Goal: Transaction & Acquisition: Purchase product/service

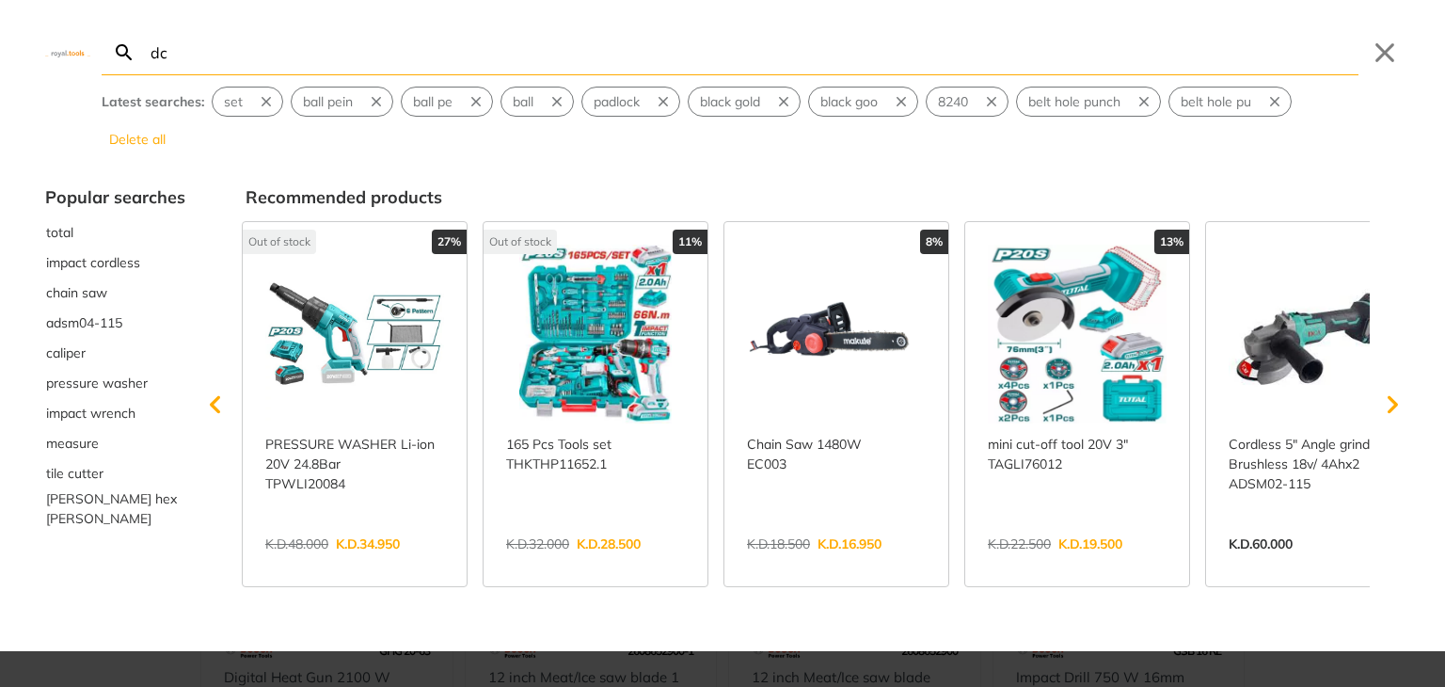
type input "dc"
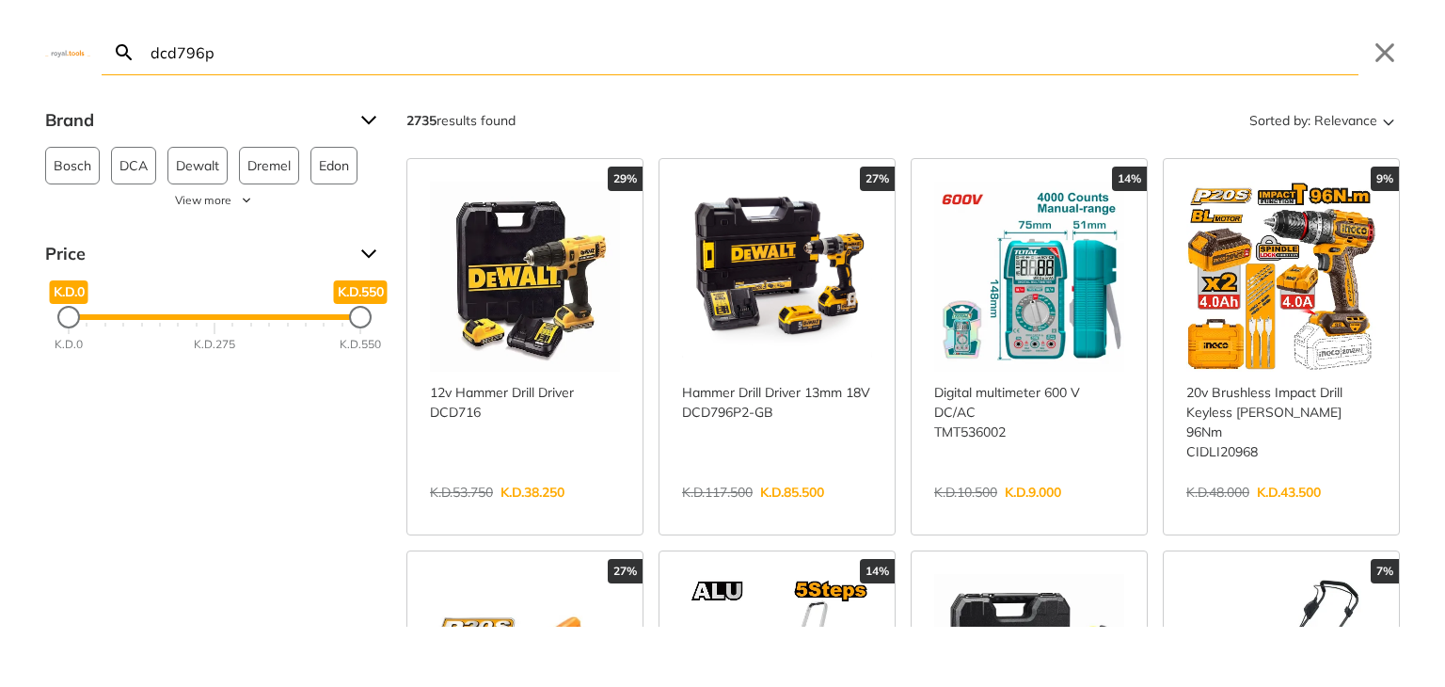
type input "dcd796p"
click at [752, 512] on link "View more →" at bounding box center [777, 512] width 190 height 0
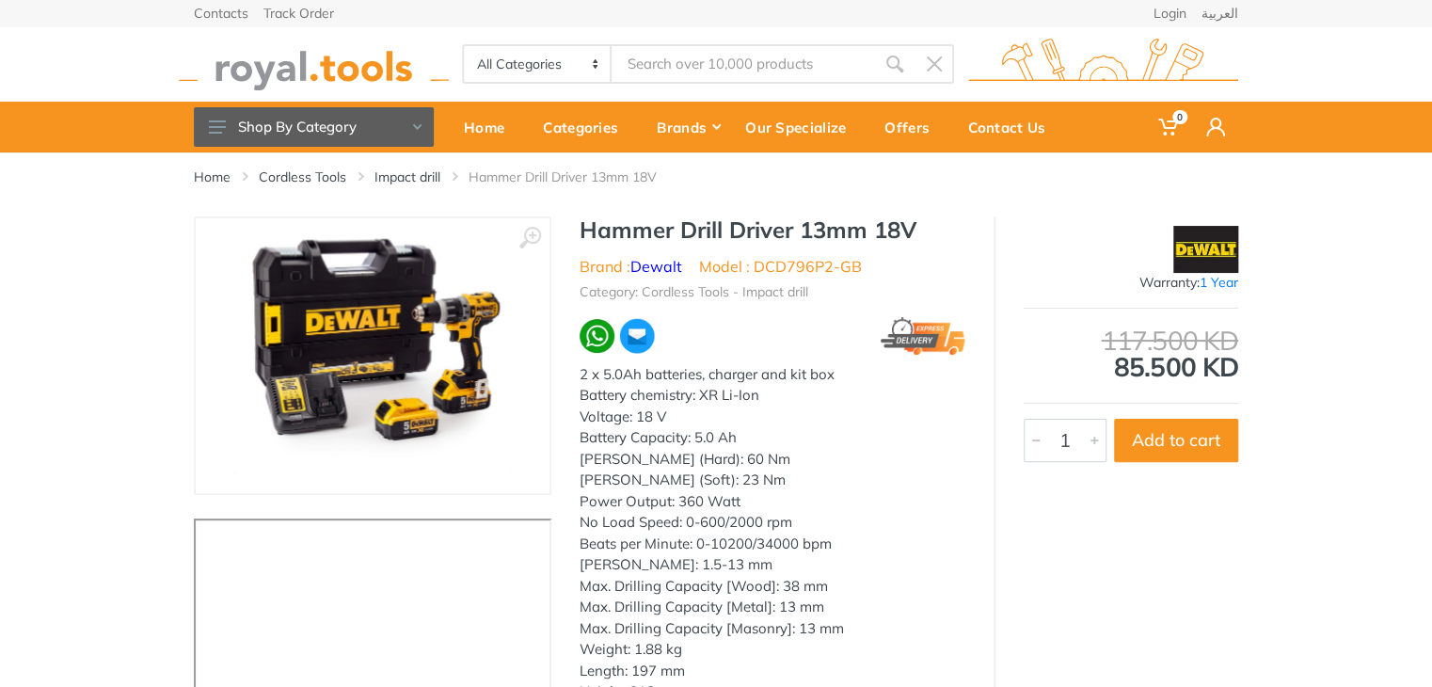
type input "dcd796p"
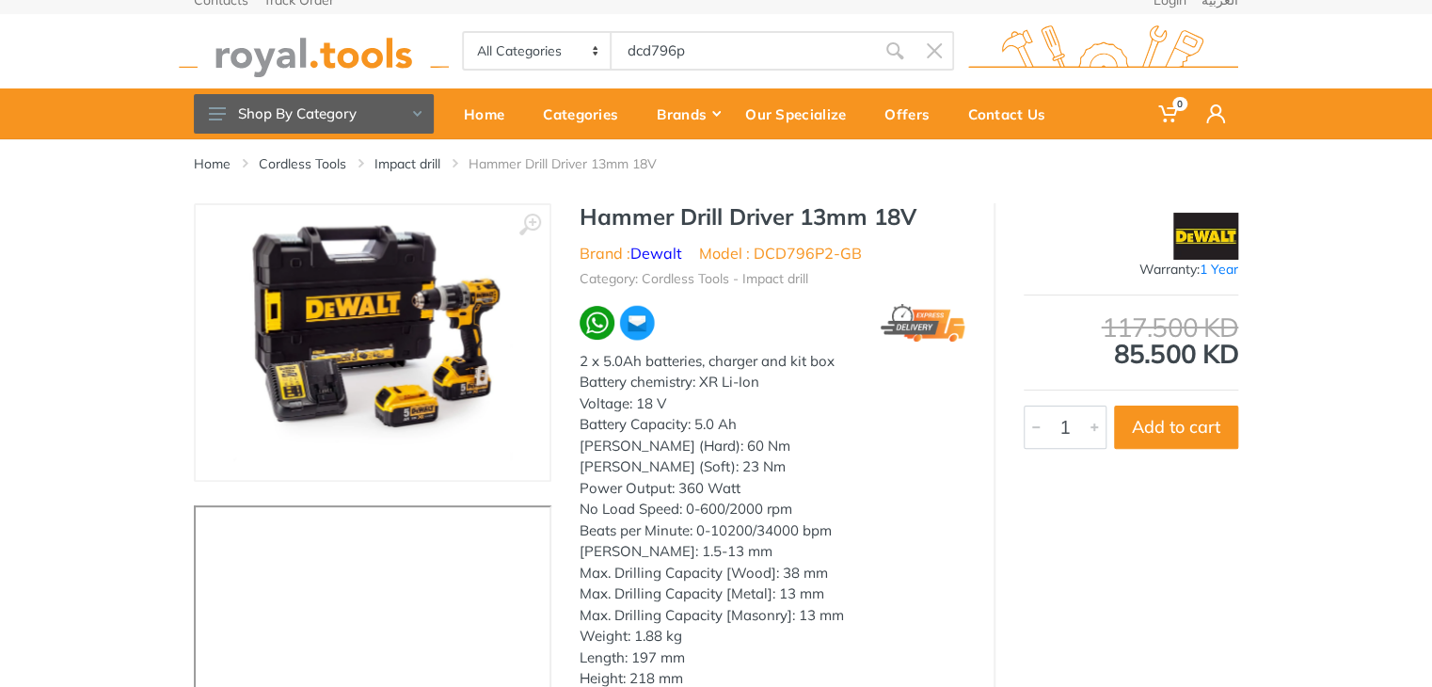
scroll to position [15, 0]
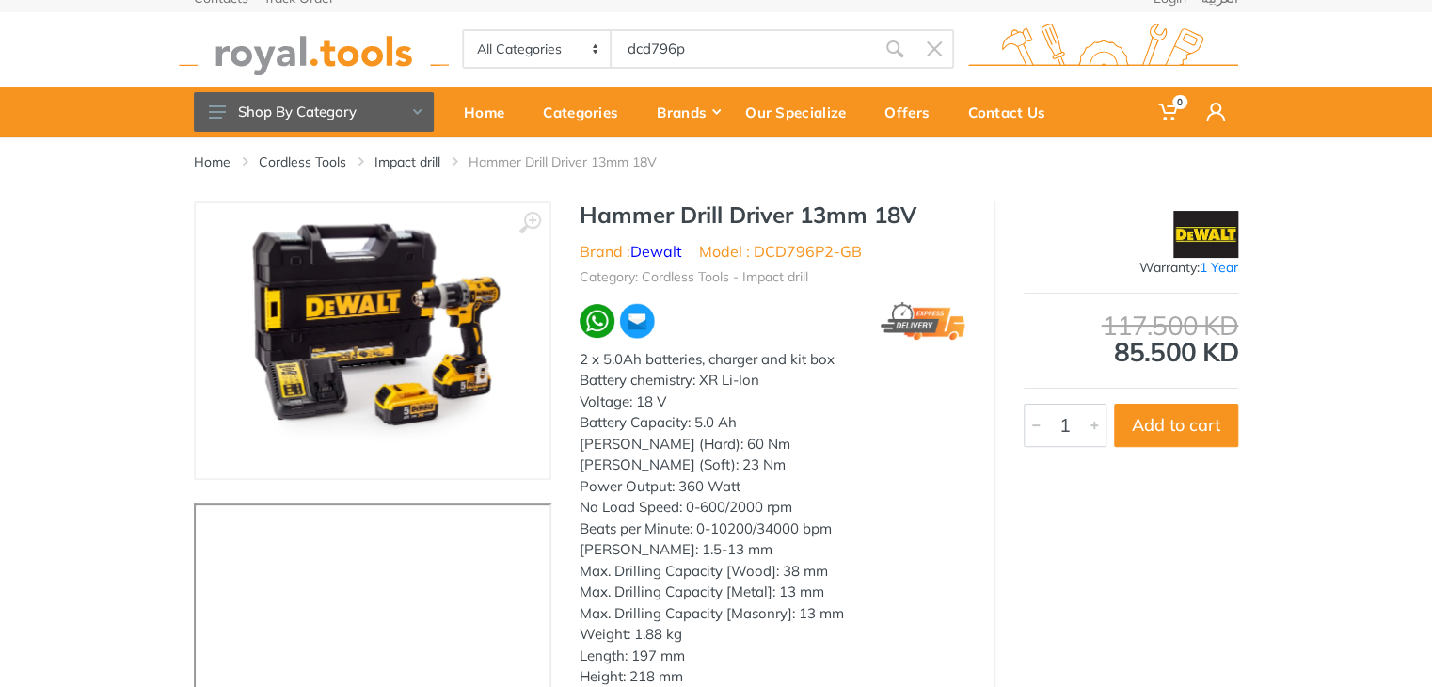
drag, startPoint x: 1440, startPoint y: 143, endPoint x: 1435, endPoint y: 151, distance: 10.2
click at [1431, 151] on html "0" at bounding box center [716, 328] width 1432 height 687
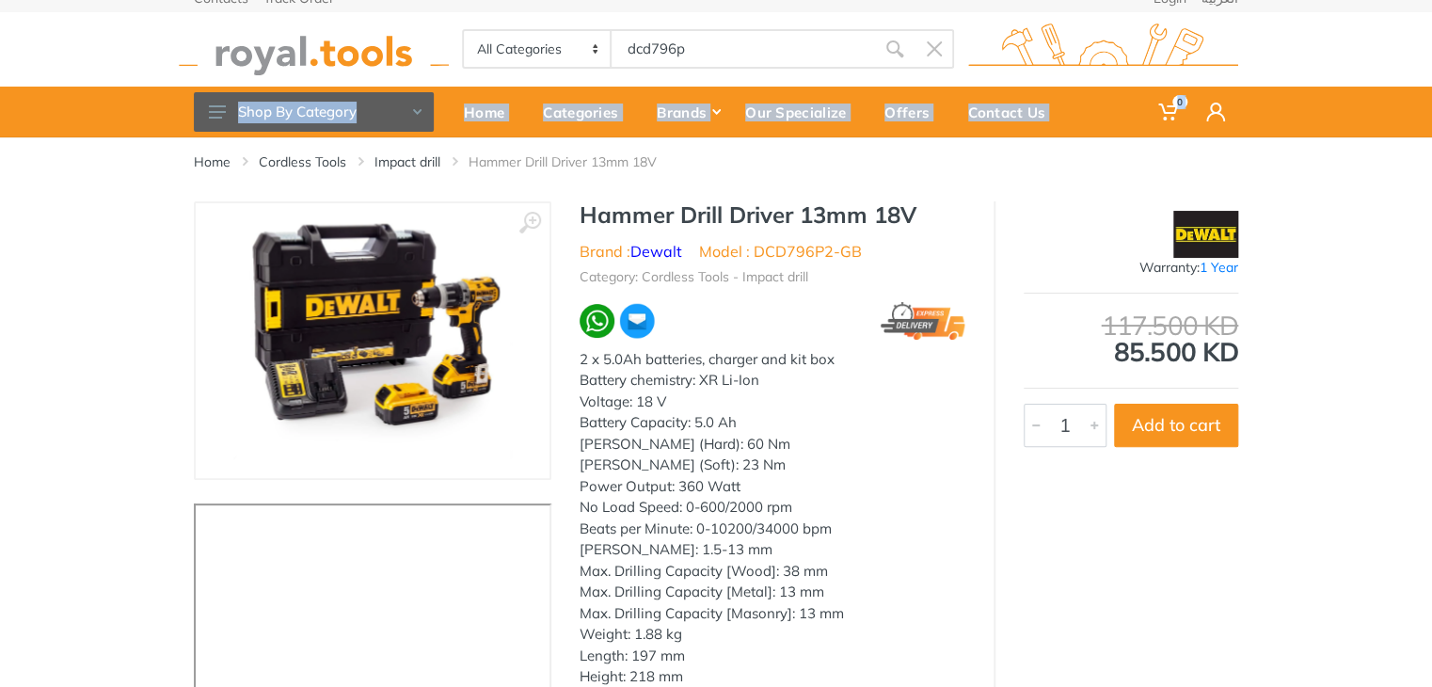
drag, startPoint x: 1428, startPoint y: 57, endPoint x: 1444, endPoint y: 118, distance: 62.3
click at [1431, 118] on html "0" at bounding box center [716, 328] width 1432 height 687
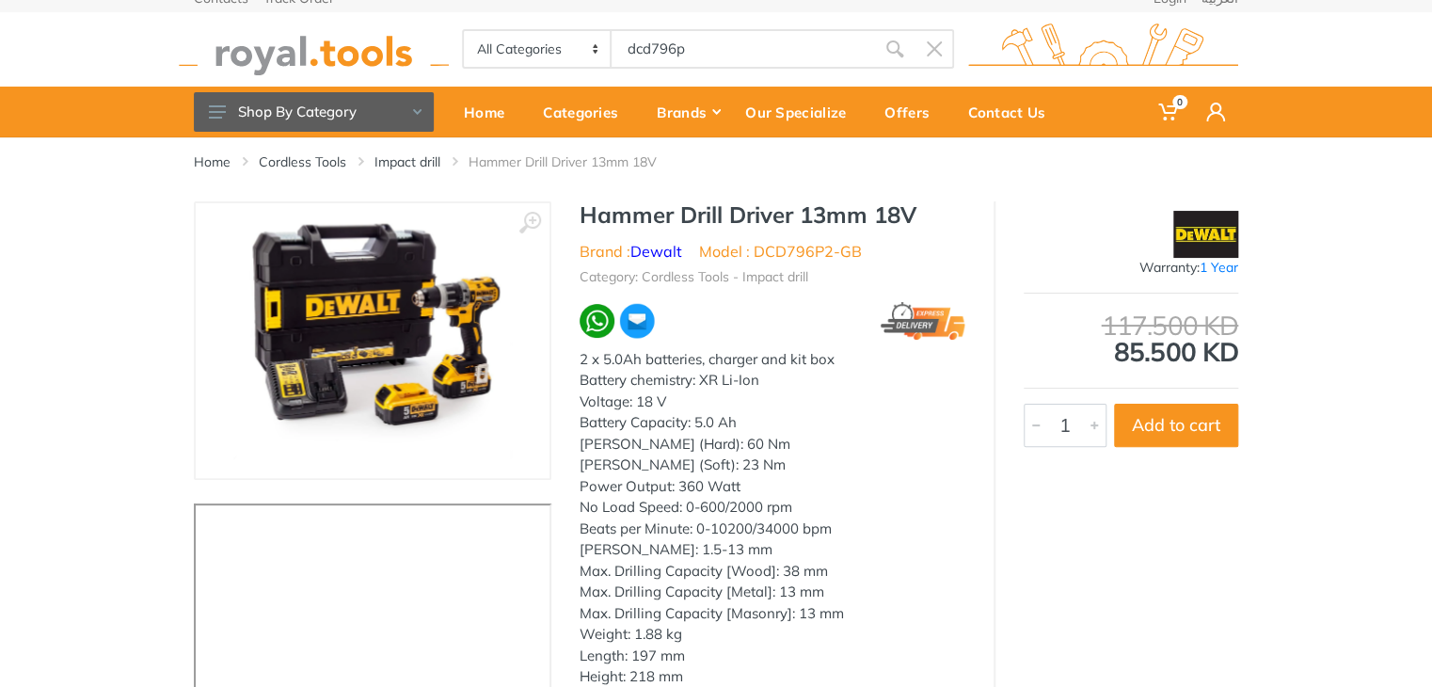
click at [1356, 226] on div "‹ ›" at bounding box center [716, 469] width 1432 height 537
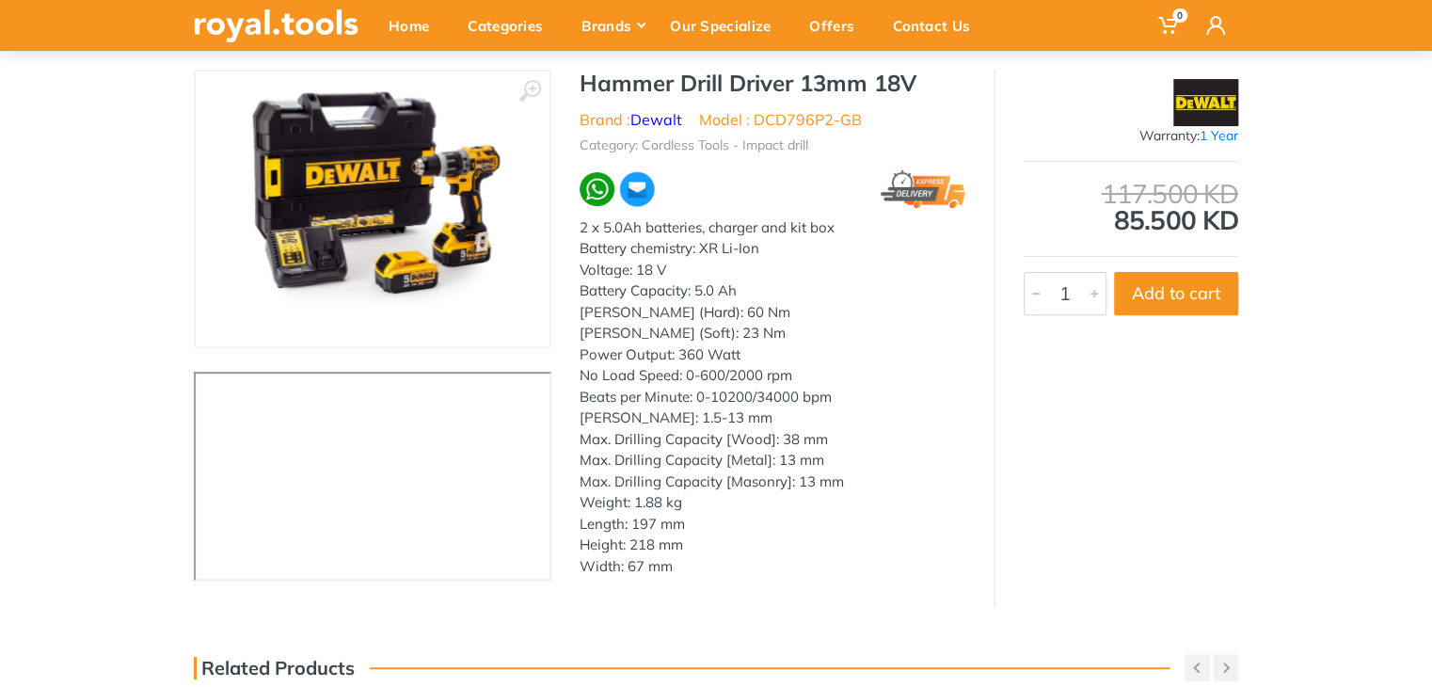
scroll to position [154, 0]
